Goal: Find specific page/section: Find specific page/section

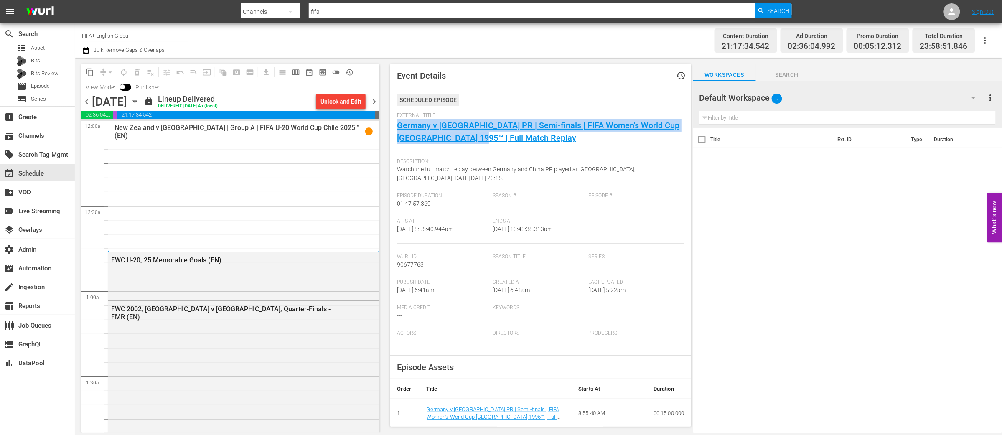
scroll to position [1447, 0]
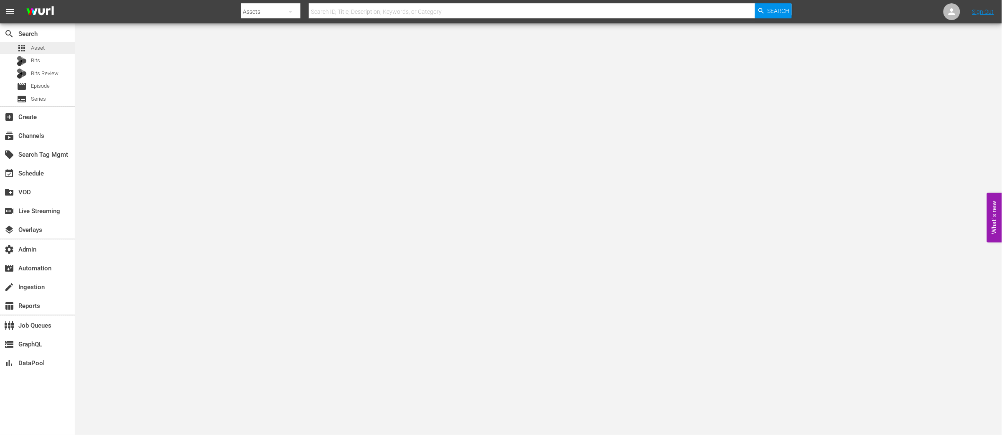
click at [41, 46] on span "Asset" at bounding box center [38, 48] width 14 height 8
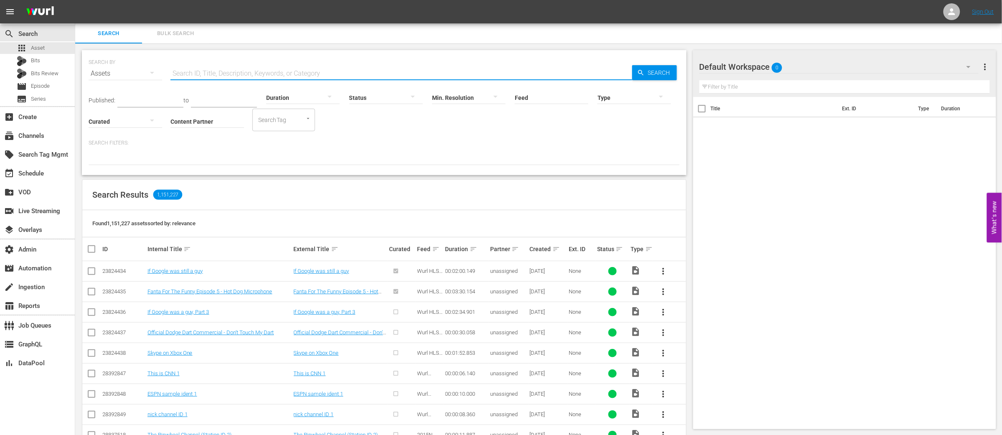
click at [241, 73] on input "text" at bounding box center [402, 74] width 462 height 20
paste input "62468795"
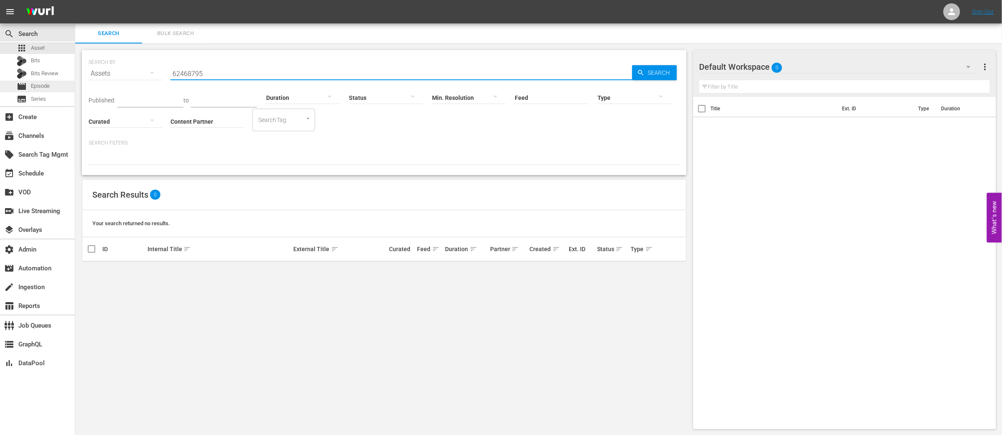
type input "62468795"
click at [46, 89] on span "Episode" at bounding box center [40, 86] width 19 height 8
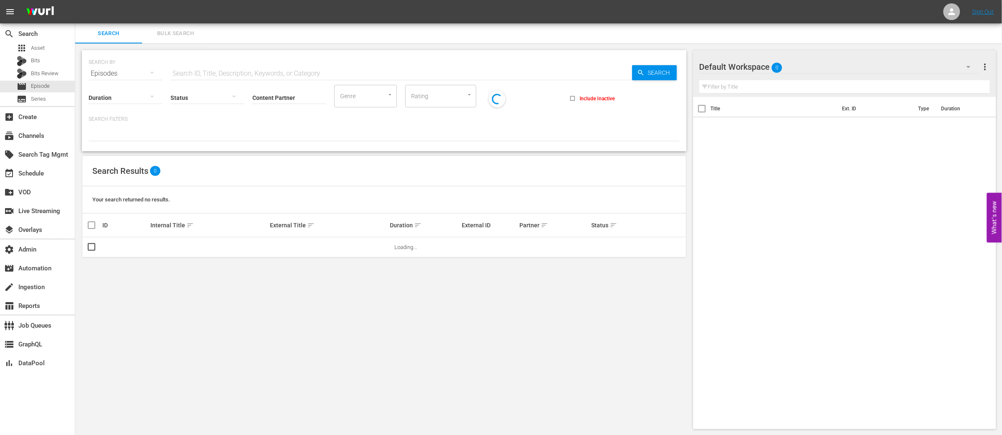
click at [195, 73] on input "text" at bounding box center [402, 74] width 462 height 20
paste input "62468795"
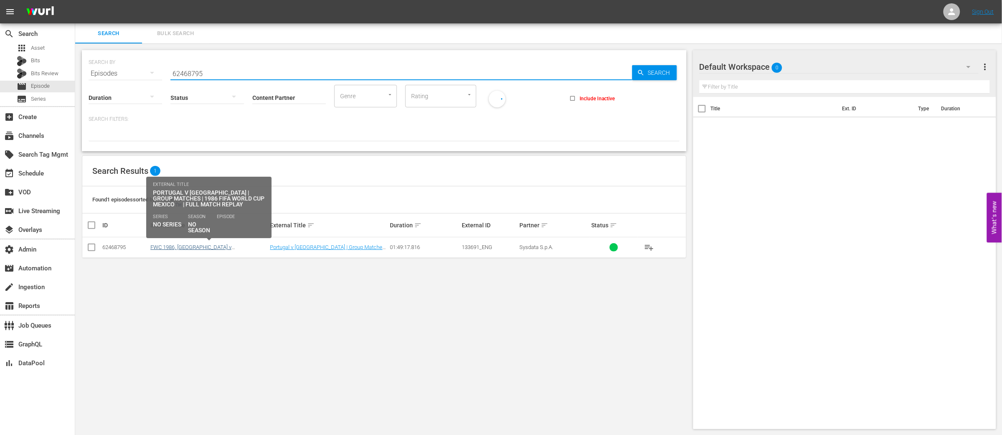
type input "62468795"
click at [203, 247] on link "FWC 1986, Portugal v Morocco (EN)" at bounding box center [190, 250] width 81 height 13
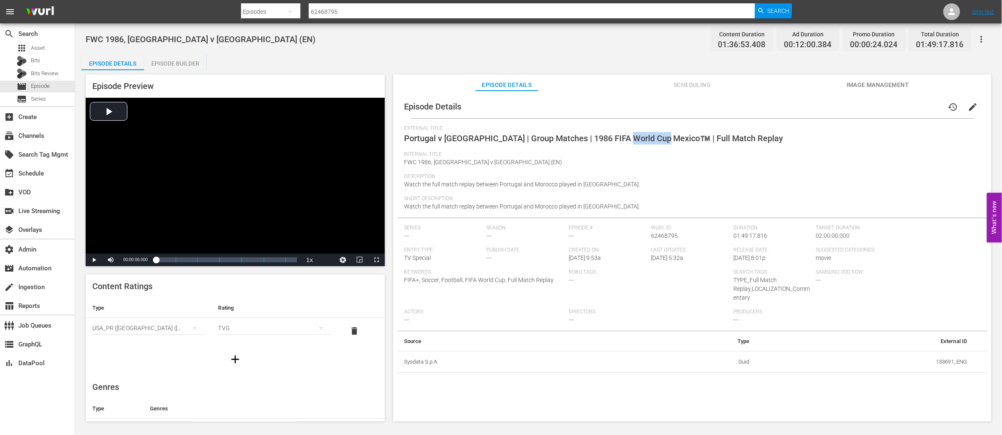
drag, startPoint x: 629, startPoint y: 138, endPoint x: 661, endPoint y: 146, distance: 33.3
click at [666, 138] on span "Portugal v Morocco | Group Matches | 1986 FIFA World Cup Mexico™️ | Full Match …" at bounding box center [594, 138] width 380 height 10
copy span "Mexico™️"
drag, startPoint x: 635, startPoint y: 137, endPoint x: 604, endPoint y: 138, distance: 30.5
click at [604, 138] on span "Brazil v France | Quarter-finals | 1986 FIFA World Cup Mexico™ | Full Match Rep…" at bounding box center [610, 138] width 413 height 10
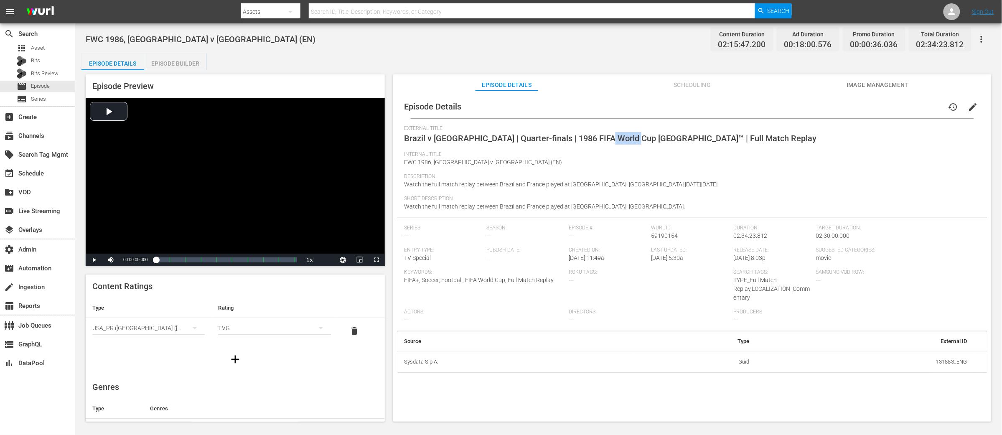
copy span "Mexico™"
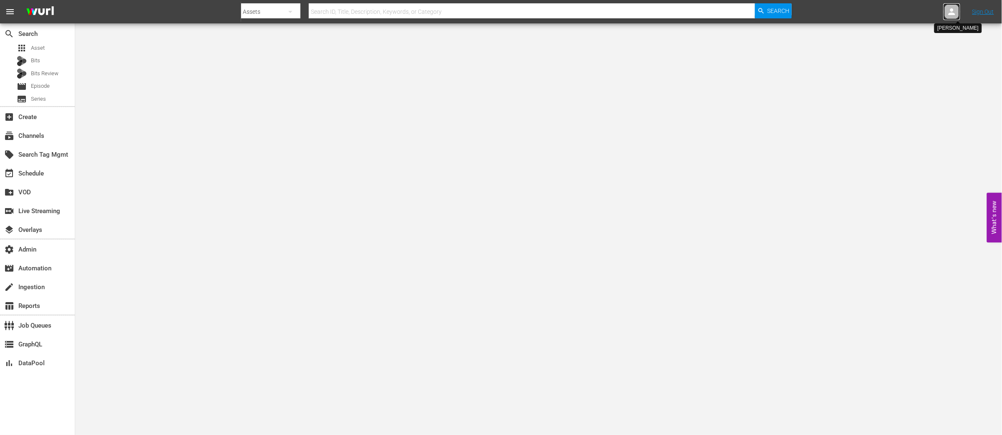
click at [949, 12] on icon at bounding box center [952, 12] width 10 height 10
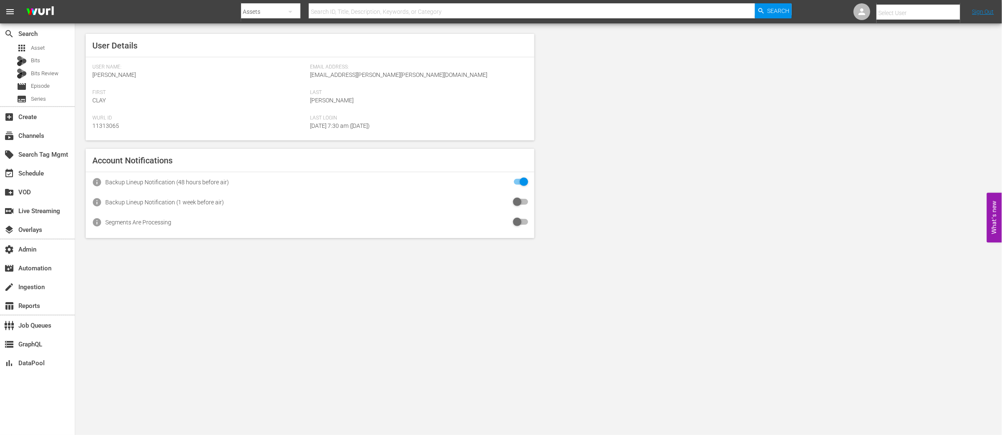
click at [889, 10] on input "text" at bounding box center [930, 13] width 107 height 20
paste input "[PERSON_NAME][EMAIL_ADDRESS][DOMAIN_NAME]"
click at [882, 33] on div "Caroline Grau <c.grau@plaion.com>" at bounding box center [912, 36] width 130 height 20
type input "Caroline Grau (11314891)"
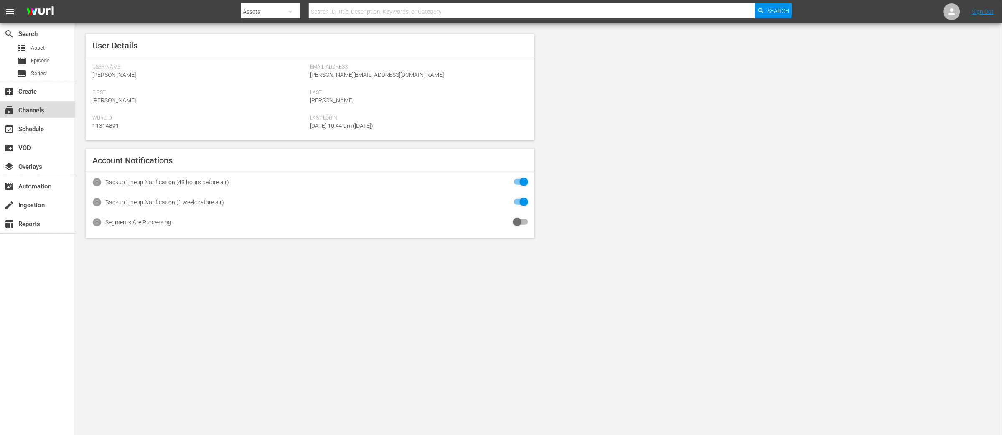
click at [29, 111] on div "subscriptions Channels" at bounding box center [23, 109] width 47 height 8
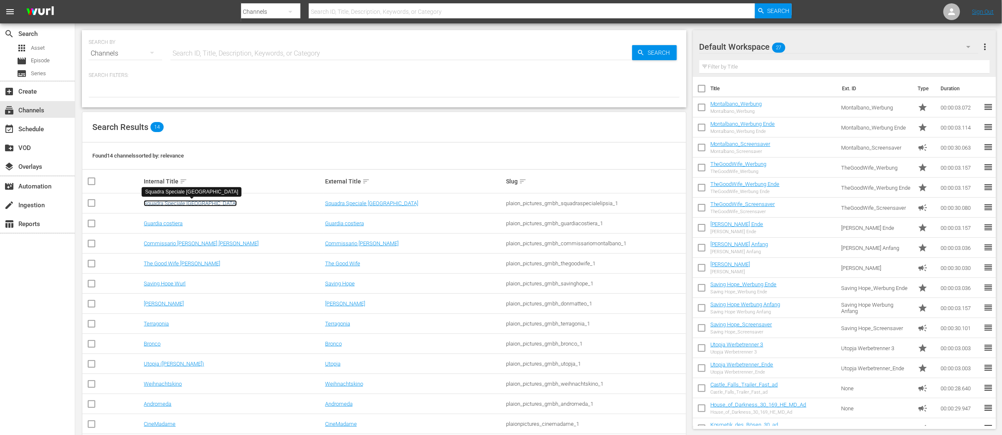
click at [185, 204] on link "Squadra Speciale [GEOGRAPHIC_DATA]" at bounding box center [190, 203] width 93 height 6
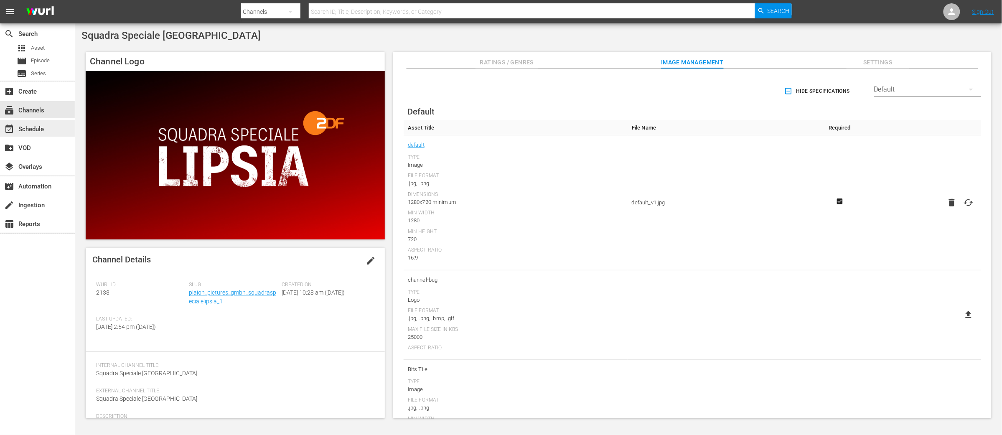
click at [35, 126] on div "event_available Schedule" at bounding box center [23, 128] width 47 height 8
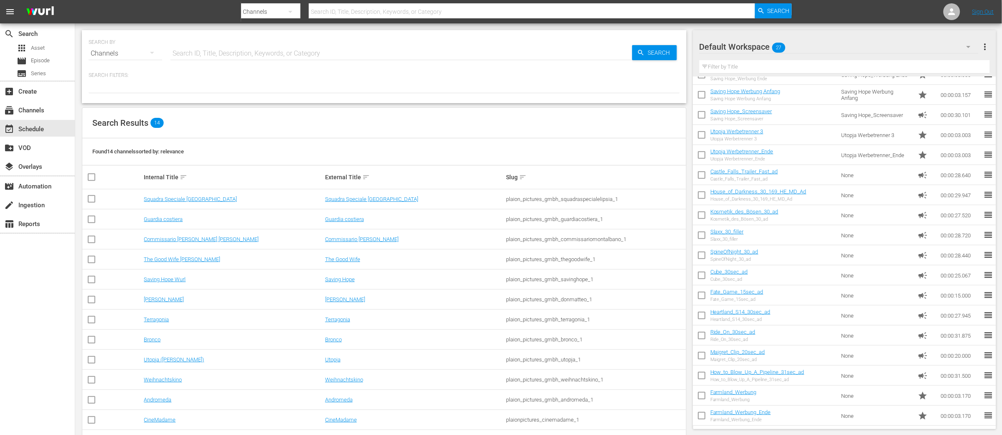
scroll to position [51, 0]
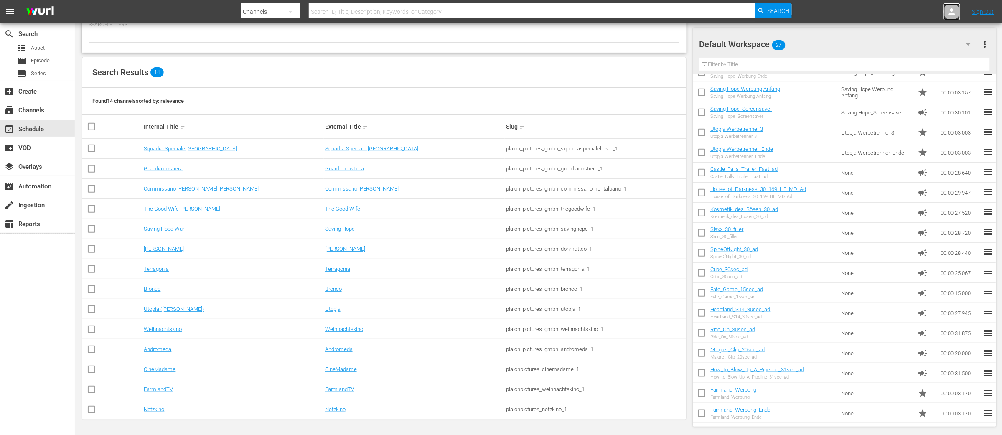
click at [952, 12] on icon at bounding box center [952, 12] width 10 height 10
